Goal: Task Accomplishment & Management: Complete application form

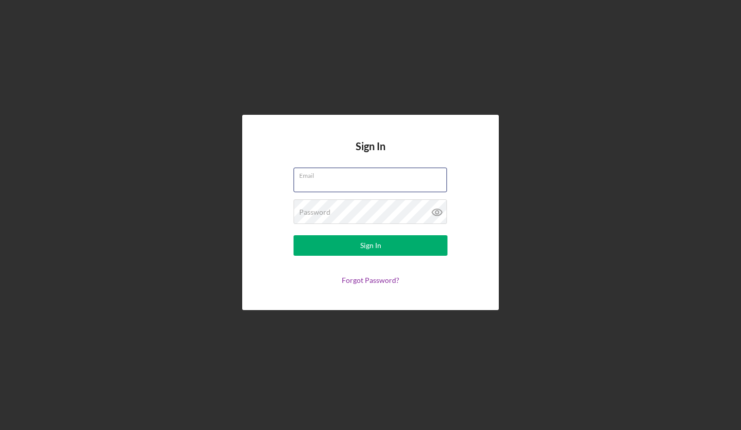
type input "[EMAIL_ADDRESS][DOMAIN_NAME]"
click at [370, 246] on button "Sign In" at bounding box center [370, 245] width 154 height 21
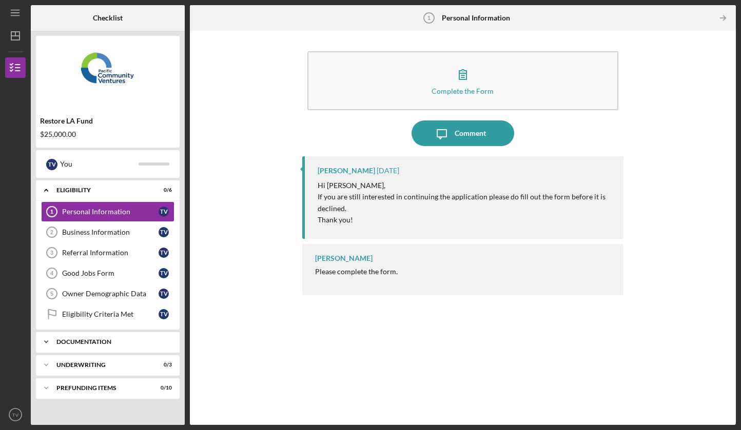
click at [103, 341] on div "Documentation" at bounding box center [111, 342] width 110 height 6
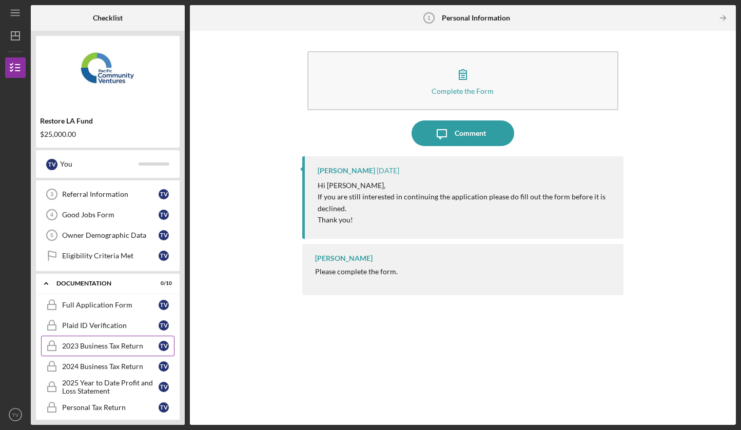
scroll to position [56, 0]
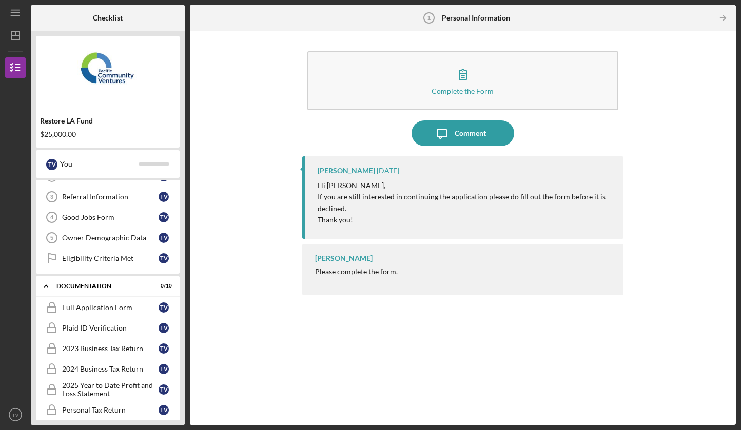
click at [287, 191] on div "Complete the Form Form Icon/Message Comment [PERSON_NAME] [DATE] Hi [PERSON_NAM…" at bounding box center [463, 228] width 536 height 384
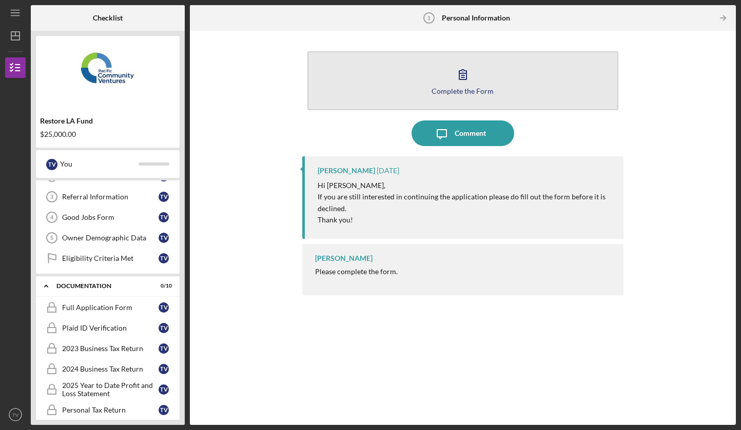
click at [403, 83] on button "Complete the Form Form" at bounding box center [462, 80] width 311 height 59
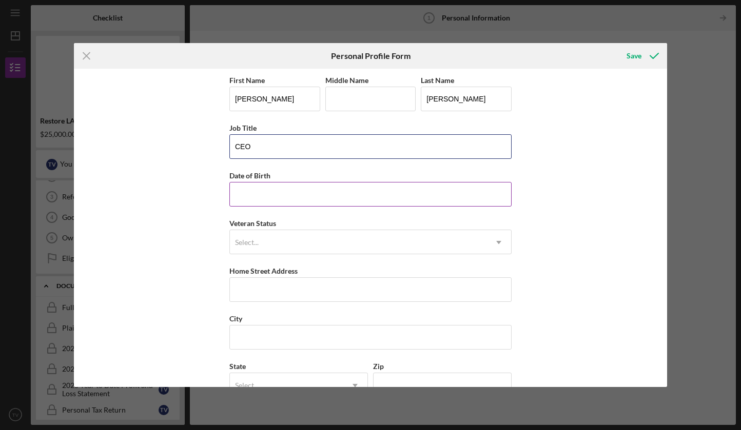
type input "CEO"
type input "[DATE]"
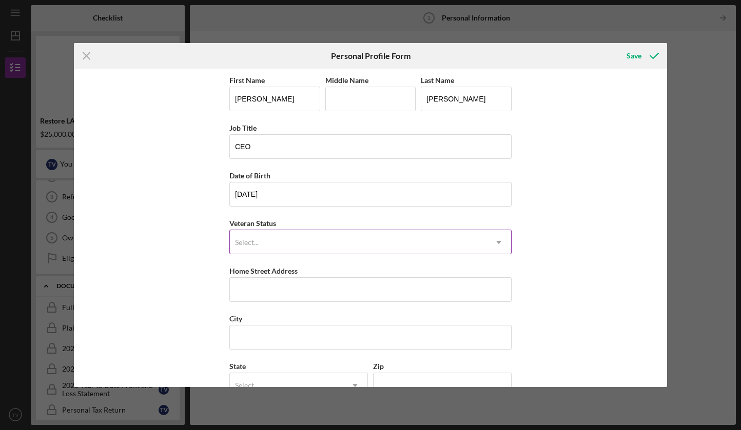
click at [261, 239] on div "Select..." at bounding box center [358, 243] width 256 height 24
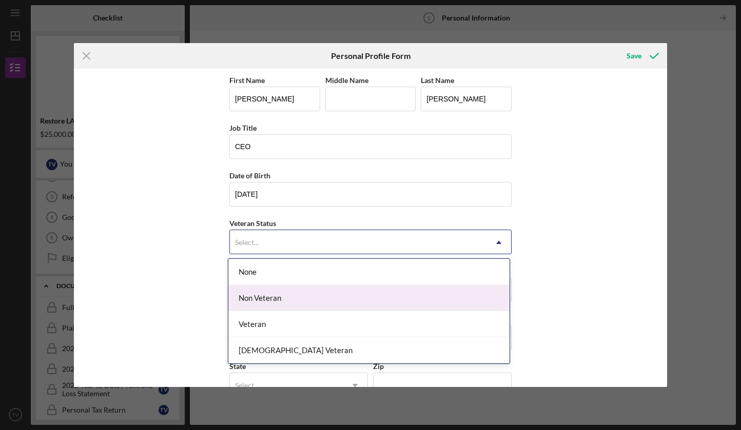
click at [263, 294] on div "Non Veteran" at bounding box center [368, 298] width 281 height 26
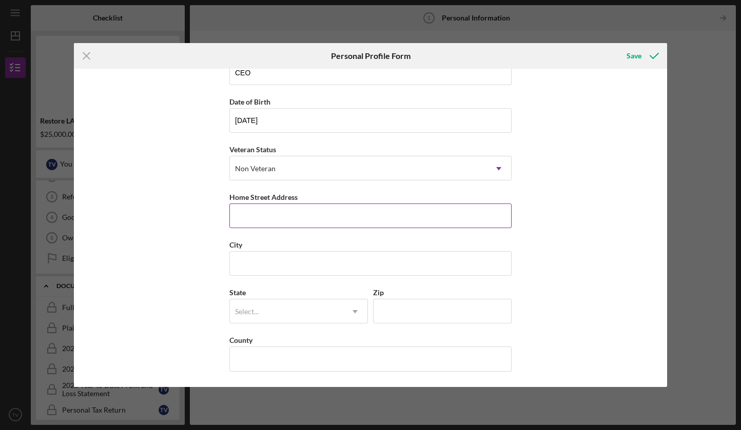
scroll to position [74, 0]
click at [506, 217] on input "Home Street Address" at bounding box center [370, 216] width 282 height 25
type input "[STREET_ADDRESS]"
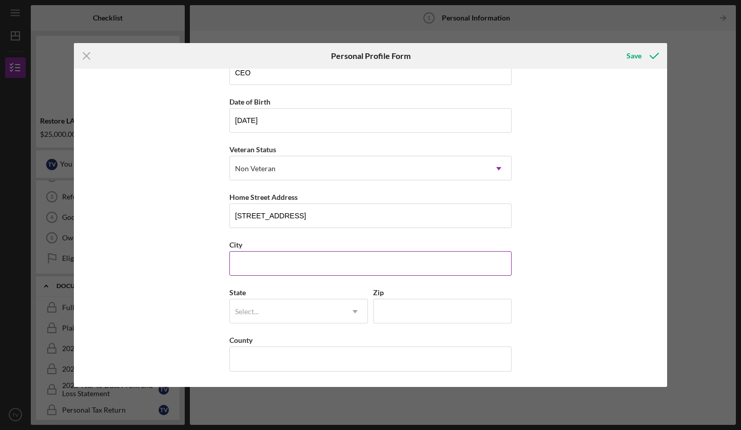
type input "Topanga"
type input "CA"
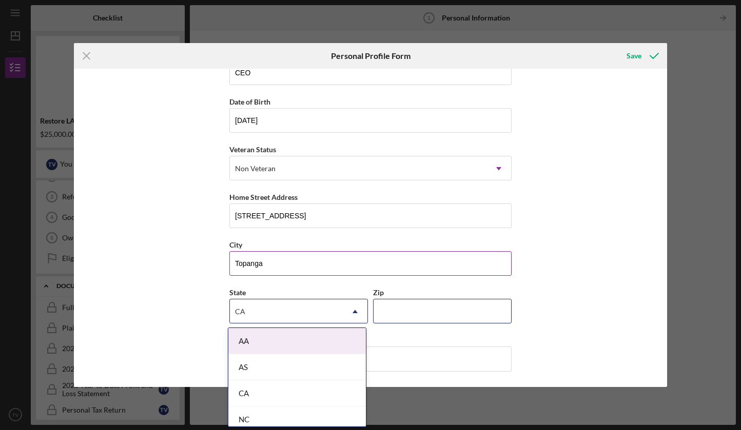
type input "90290"
type input "[PERSON_NAME]"
click at [529, 275] on div "First Name [PERSON_NAME] Middle Name Last Name [PERSON_NAME] Job Title CEO Date…" at bounding box center [370, 228] width 592 height 319
click at [526, 285] on div "First Name [PERSON_NAME] Middle Name Last Name [PERSON_NAME] Job Title CEO Date…" at bounding box center [370, 228] width 592 height 319
click at [349, 311] on icon "Icon/Dropdown Arrow" at bounding box center [355, 312] width 25 height 25
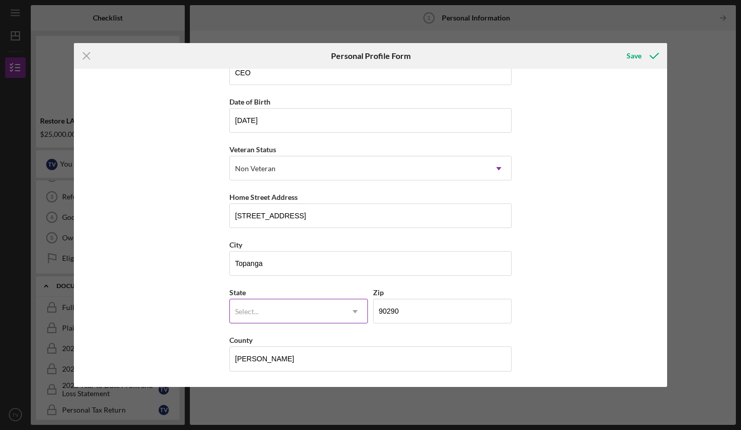
click at [349, 311] on icon "Icon/Dropdown Arrow" at bounding box center [355, 312] width 25 height 25
drag, startPoint x: 273, startPoint y: 357, endPoint x: 223, endPoint y: 359, distance: 50.3
type input "LA"
click at [556, 281] on div "First Name [PERSON_NAME] Middle Name Last Name [PERSON_NAME] Job Title CEO Date…" at bounding box center [370, 228] width 592 height 319
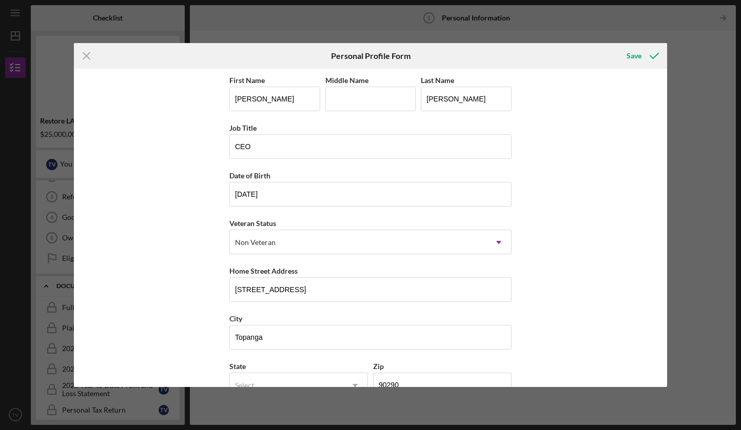
scroll to position [0, 0]
click at [642, 55] on icon "submit" at bounding box center [654, 56] width 26 height 26
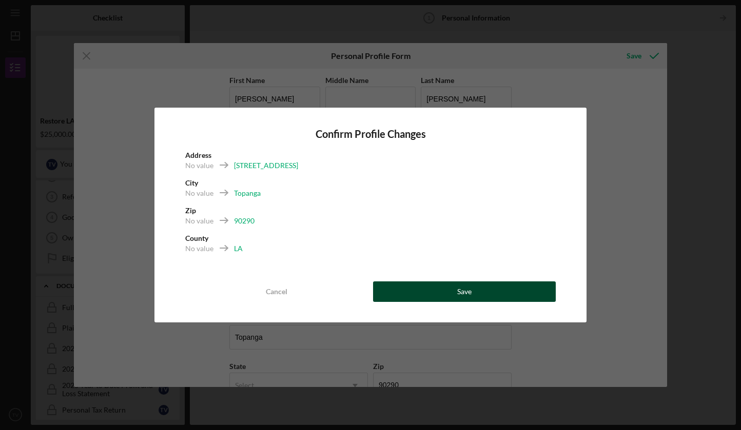
click at [476, 286] on button "Save" at bounding box center [464, 292] width 183 height 21
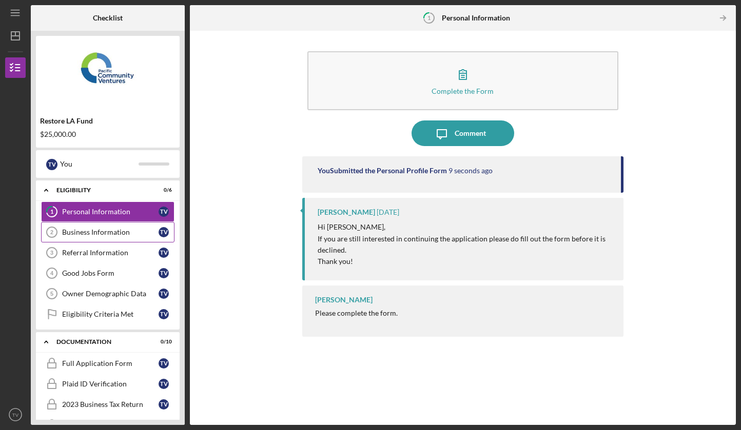
click at [122, 235] on div "Business Information" at bounding box center [110, 232] width 96 height 8
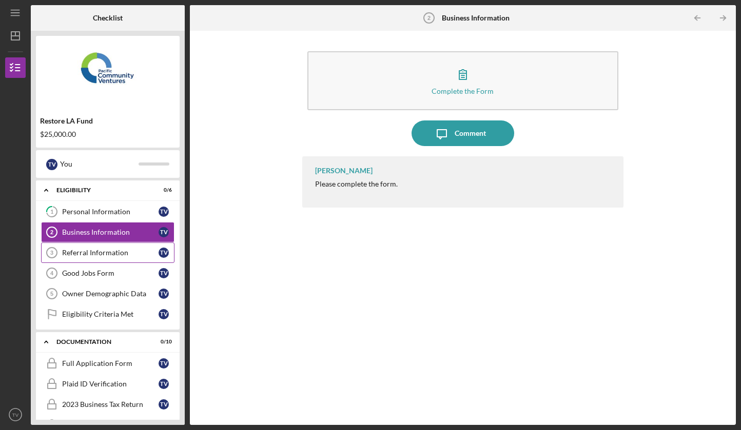
click at [115, 247] on link "Referral Information 3 Referral Information T V" at bounding box center [107, 253] width 133 height 21
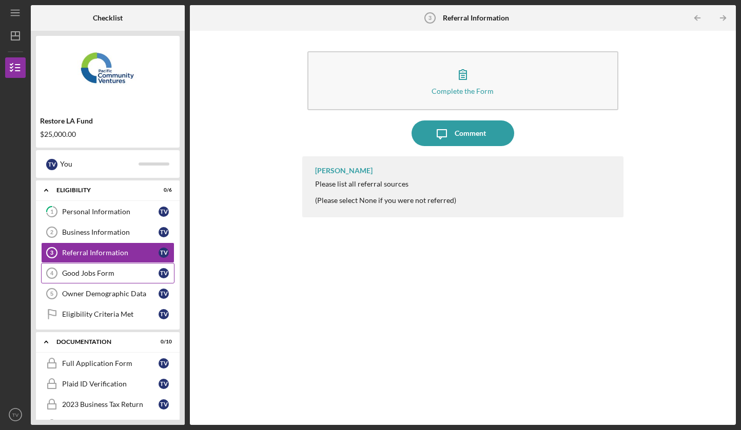
click at [108, 268] on link "Good Jobs Form 4 Good Jobs Form T V" at bounding box center [107, 273] width 133 height 21
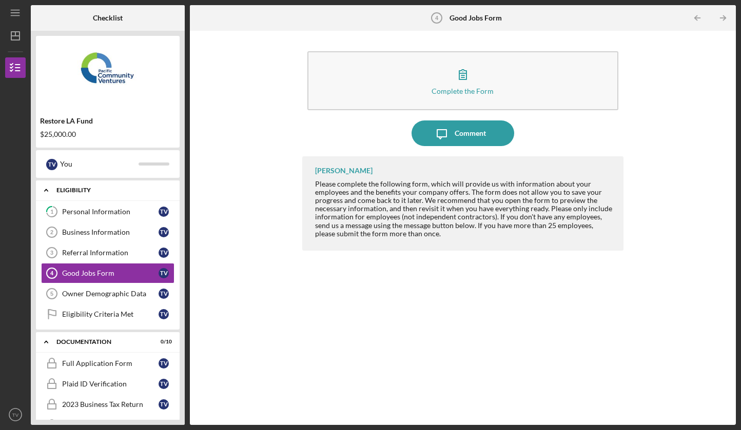
click at [100, 193] on div "Eligibility" at bounding box center [111, 190] width 110 height 6
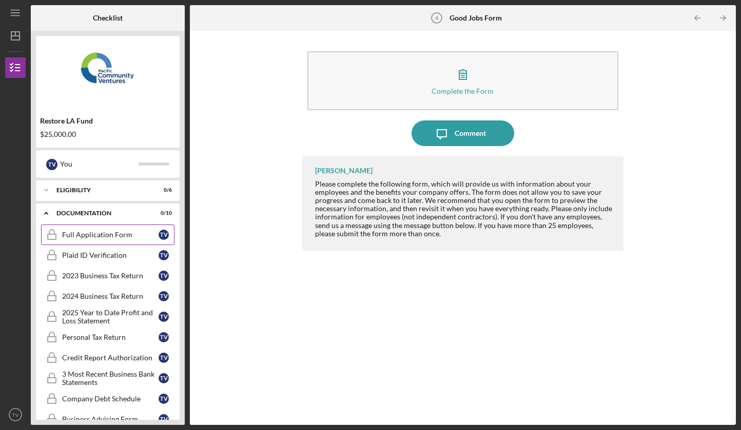
click at [105, 230] on link "Full Application Form Full Application Form T V" at bounding box center [107, 235] width 133 height 21
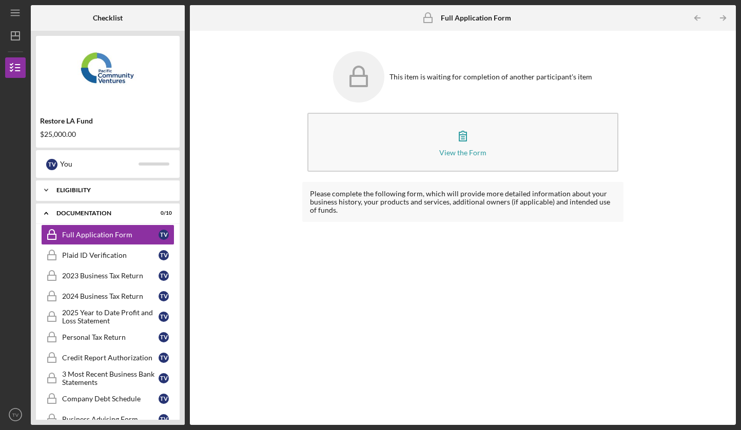
click at [81, 186] on div "Icon/Expander Eligibility 0 / 6" at bounding box center [108, 190] width 144 height 21
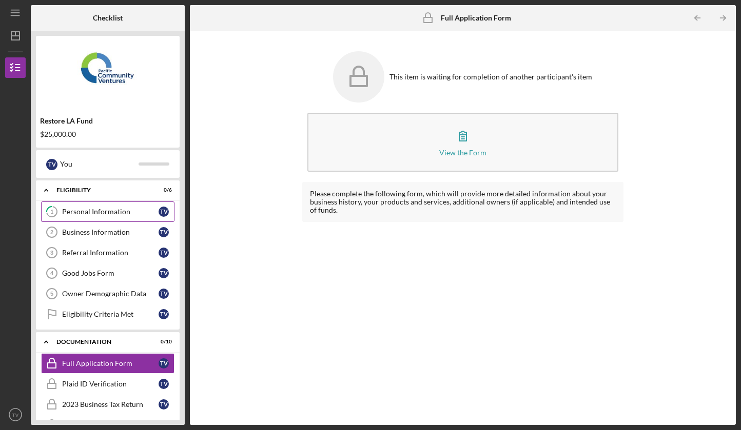
click at [89, 210] on div "Personal Information" at bounding box center [110, 212] width 96 height 8
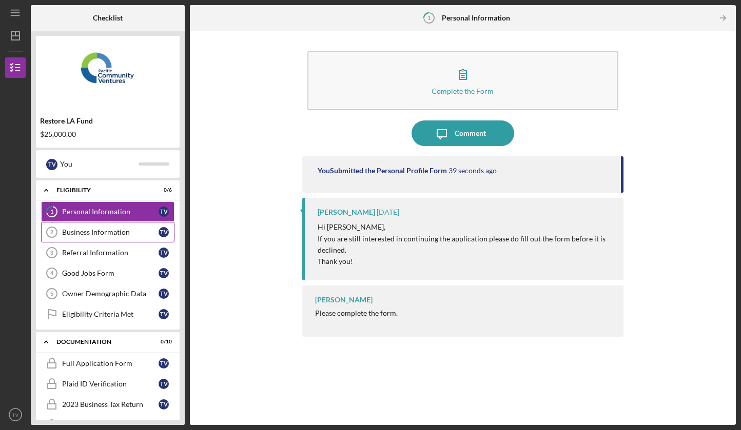
click at [91, 227] on link "Business Information 2 Business Information T V" at bounding box center [107, 232] width 133 height 21
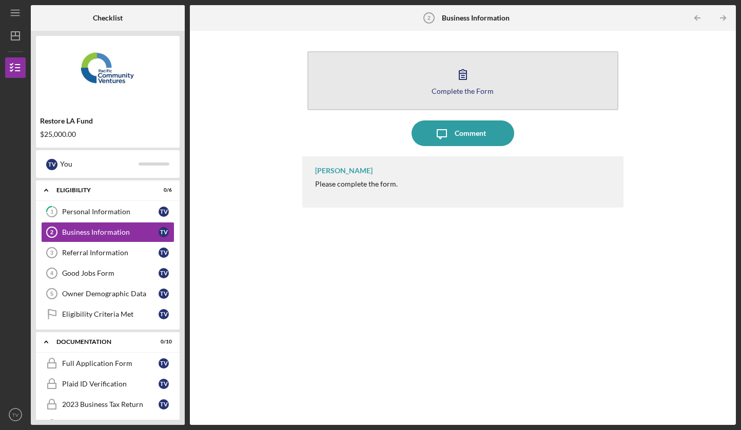
click at [463, 82] on icon "button" at bounding box center [463, 75] width 26 height 26
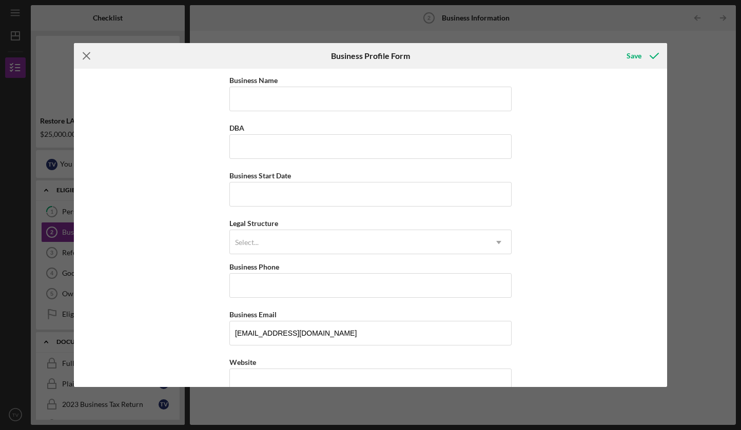
click at [87, 54] on icon "Icon/Menu Close" at bounding box center [87, 56] width 26 height 26
